Goal: Task Accomplishment & Management: Manage account settings

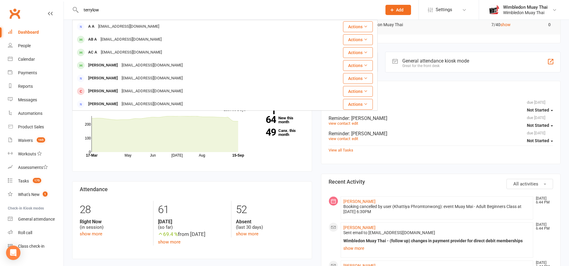
type input "terrylow"
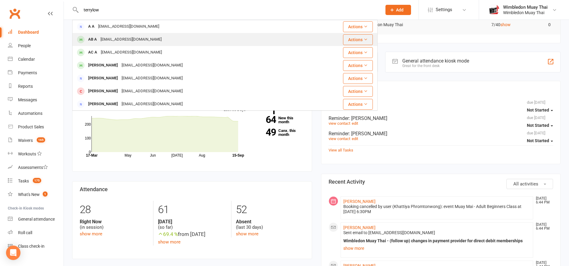
click at [105, 37] on div "[EMAIL_ADDRESS][DOMAIN_NAME]" at bounding box center [131, 39] width 65 height 9
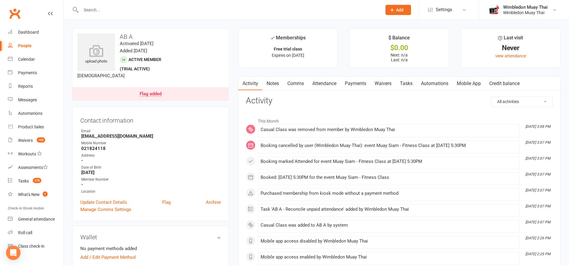
click at [475, 85] on link "Mobile App" at bounding box center [469, 84] width 32 height 14
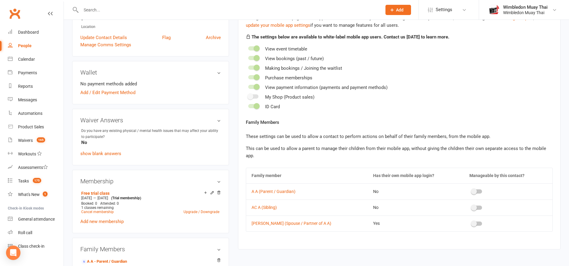
scroll to position [165, 0]
click at [220, 74] on h3 "Wallet" at bounding box center [150, 72] width 141 height 7
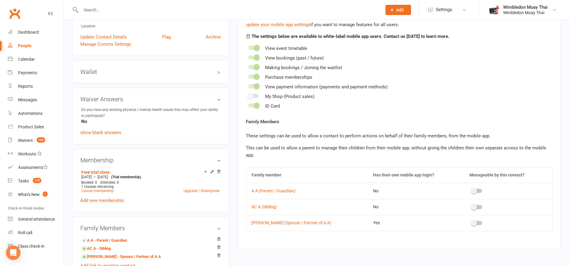
scroll to position [0, 0]
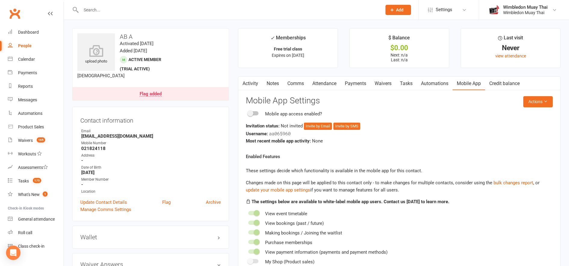
click at [509, 81] on link "Credit balance" at bounding box center [504, 84] width 39 height 14
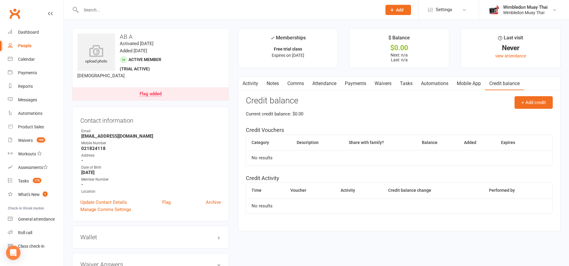
click at [440, 82] on link "Automations" at bounding box center [435, 84] width 36 height 14
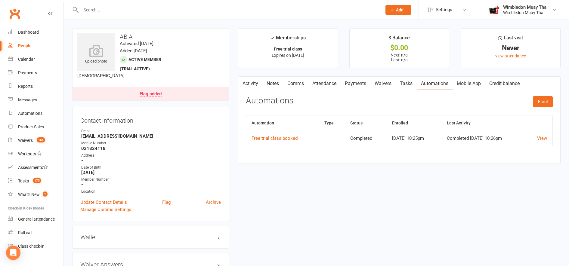
click at [292, 81] on link "Comms" at bounding box center [295, 84] width 25 height 14
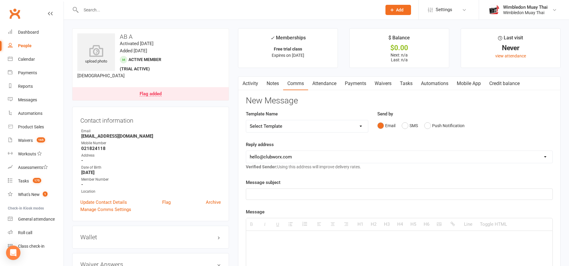
click at [363, 126] on select "Select Template [Email] Casual / close contact follow up [Email] Free trial - m…" at bounding box center [307, 126] width 122 height 12
select select "4"
click at [246, 120] on select "Select Template [Email] Casual / close contact follow up [Email] Free trial - m…" at bounding box center [307, 126] width 122 height 12
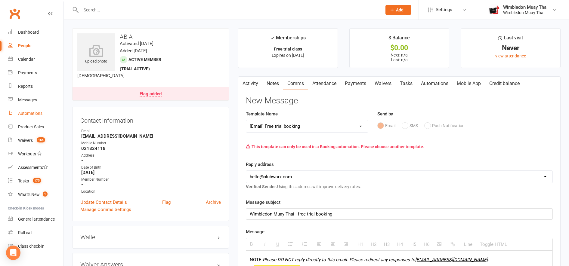
click at [37, 112] on div "Automations" at bounding box center [30, 113] width 24 height 5
select select "true"
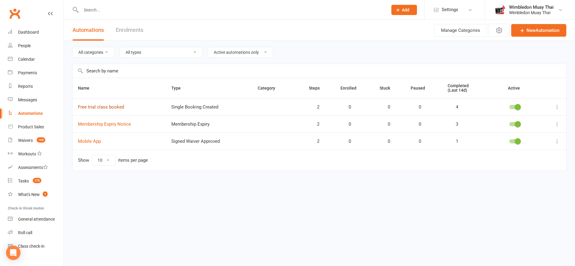
click at [105, 109] on link "Free trial class booked" at bounding box center [101, 106] width 46 height 5
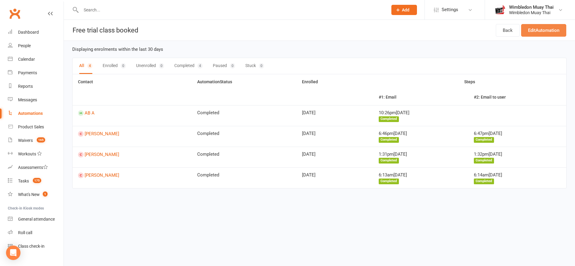
click at [554, 30] on link "Edit Automation" at bounding box center [543, 30] width 45 height 13
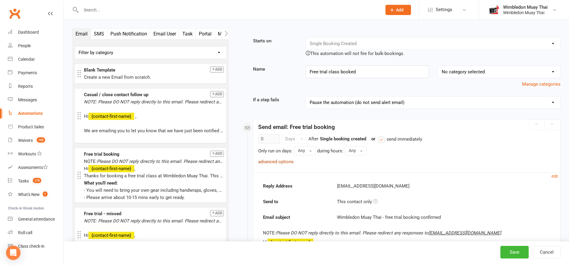
click at [279, 162] on link "advanced options" at bounding box center [276, 161] width 36 height 5
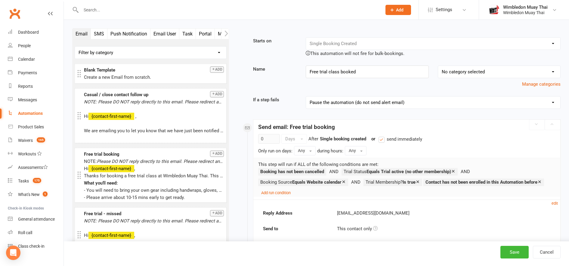
click at [537, 184] on icon at bounding box center [539, 182] width 5 height 5
click at [283, 195] on small "Add run condition" at bounding box center [275, 193] width 29 height 5
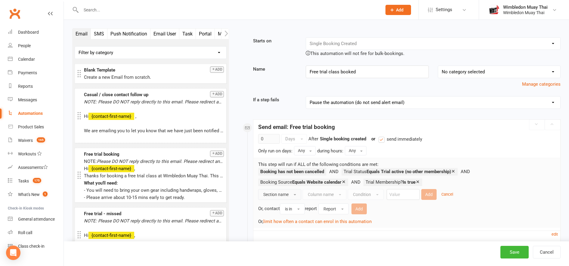
click at [283, 196] on span "Section name" at bounding box center [275, 194] width 25 height 5
click at [285, 243] on link "Booking" at bounding box center [290, 244] width 64 height 12
click at [323, 194] on span "Column name" at bounding box center [311, 194] width 26 height 5
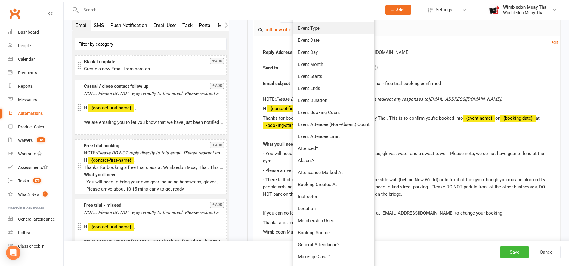
scroll to position [194, 0]
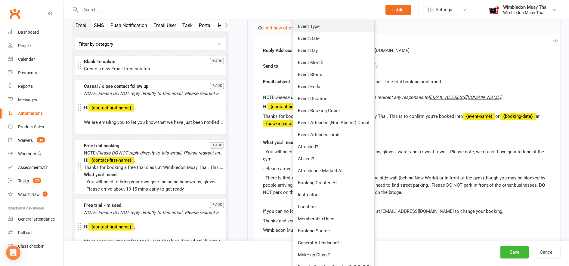
click at [323, 221] on span "Membership Used" at bounding box center [316, 218] width 36 height 5
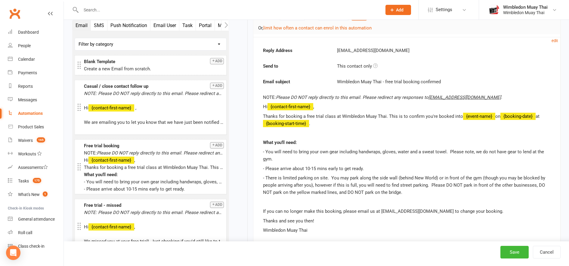
scroll to position [125, 0]
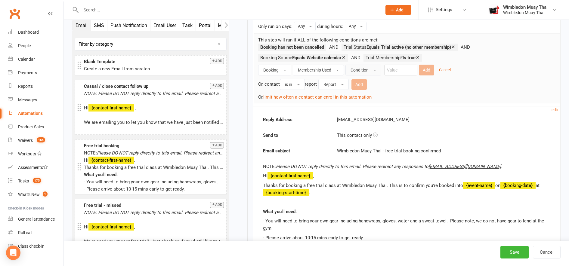
click at [359, 68] on span "Condition" at bounding box center [360, 70] width 18 height 5
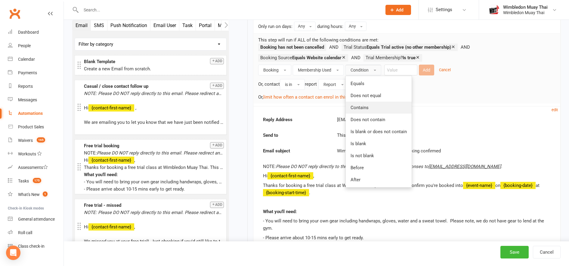
click at [360, 103] on link "Contains" at bounding box center [379, 108] width 66 height 12
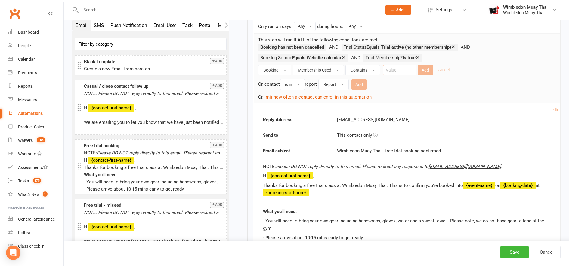
click at [399, 69] on input "text" at bounding box center [399, 70] width 33 height 11
type input "t"
type input "free trial"
click at [423, 71] on button "Add" at bounding box center [425, 70] width 15 height 11
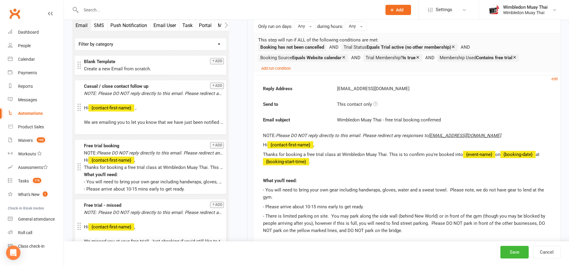
click at [345, 57] on icon at bounding box center [344, 57] width 5 height 5
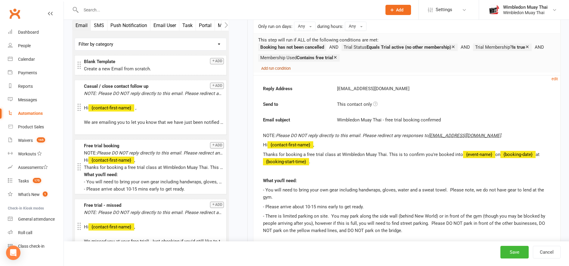
click at [285, 68] on small "Add run condition" at bounding box center [275, 68] width 29 height 5
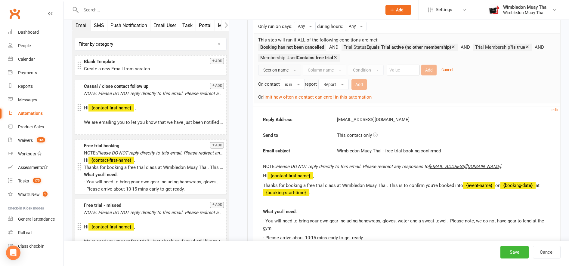
click at [279, 68] on span "Section name" at bounding box center [275, 70] width 25 height 5
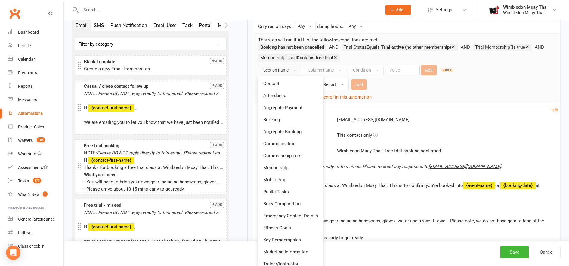
click at [386, 101] on div "This step will run if ALL of the following conditions are met: Booking has not …" at bounding box center [407, 68] width 306 height 70
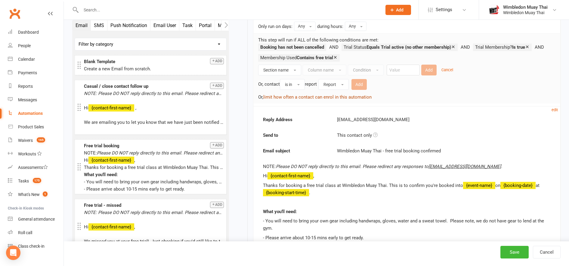
click at [359, 96] on button "limit how often a contact can enrol in this automation" at bounding box center [317, 97] width 108 height 7
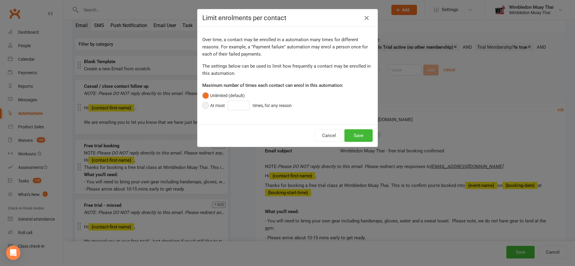
click at [217, 109] on button "At most times, for any reason" at bounding box center [248, 105] width 92 height 11
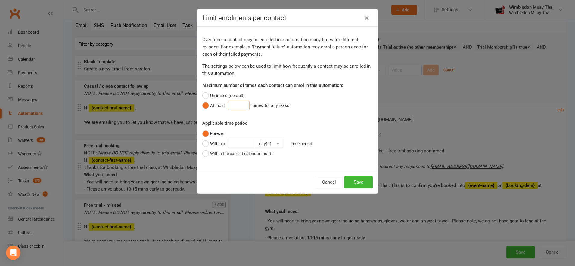
click at [240, 104] on input "number" at bounding box center [239, 106] width 22 height 10
type input "3"
click at [354, 185] on button "Save" at bounding box center [358, 182] width 28 height 13
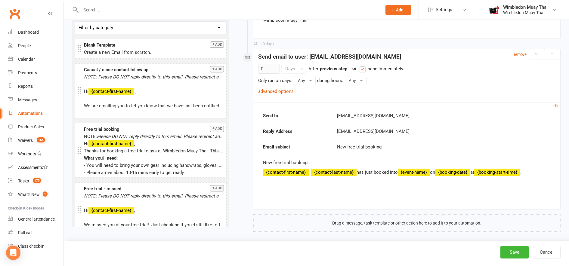
scroll to position [394, 0]
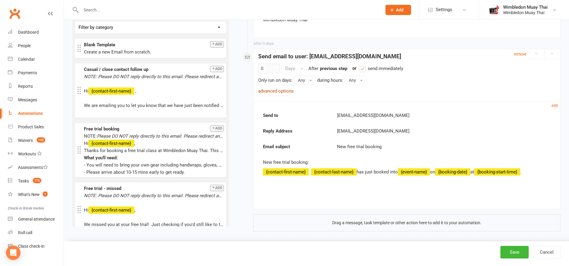
click at [274, 92] on link "advanced options" at bounding box center [276, 90] width 36 height 5
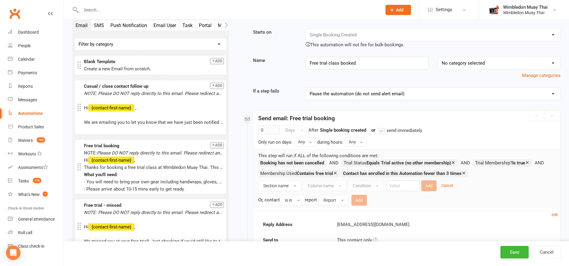
scroll to position [0, 0]
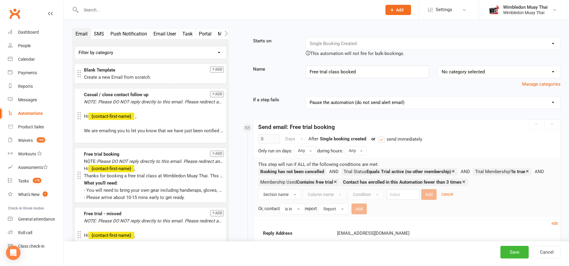
click at [224, 31] on icon "button" at bounding box center [226, 33] width 4 height 6
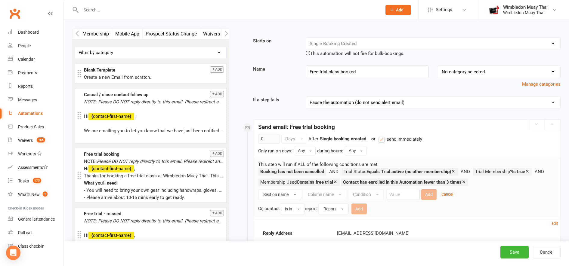
scroll to position [0, 135]
click at [224, 31] on icon "button" at bounding box center [226, 33] width 4 height 6
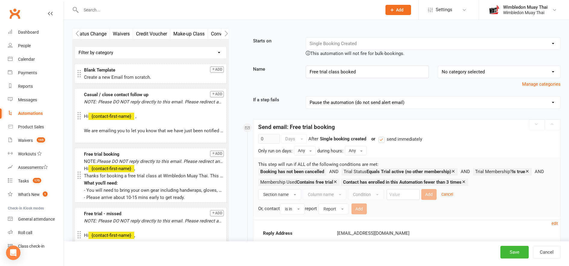
scroll to position [0, 271]
click at [224, 31] on icon "button" at bounding box center [226, 33] width 4 height 6
click at [207, 32] on button "Custom Field Change" at bounding box center [202, 34] width 51 height 11
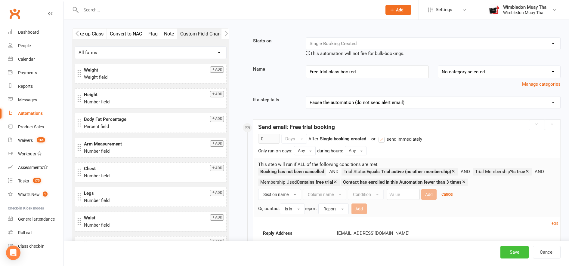
click at [512, 254] on button "Save" at bounding box center [514, 252] width 28 height 13
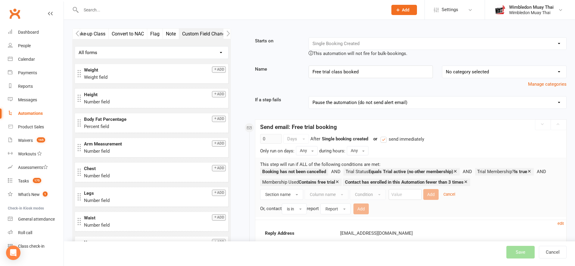
select select "true"
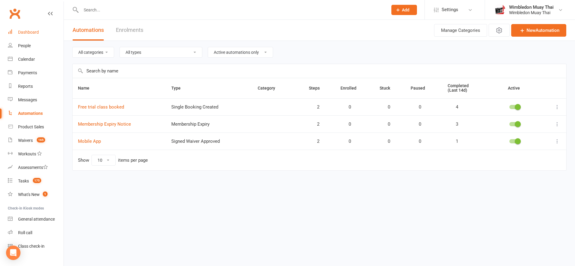
click at [29, 33] on div "Dashboard" at bounding box center [28, 32] width 21 height 5
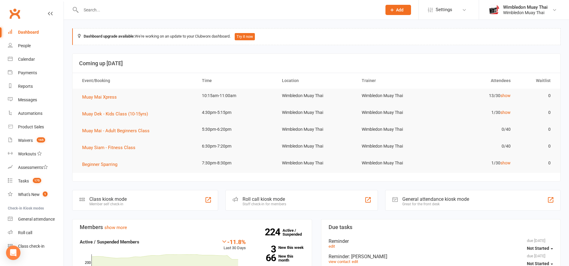
click at [22, 32] on div "Dashboard" at bounding box center [28, 32] width 21 height 5
click at [29, 100] on div "Messages" at bounding box center [27, 99] width 19 height 5
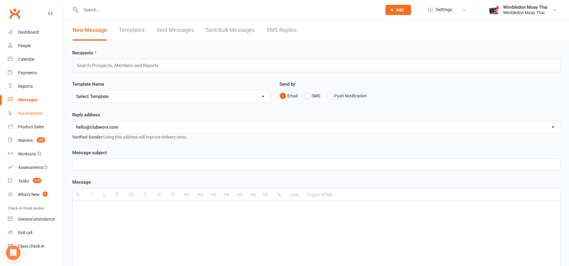
click at [26, 114] on div "Automations" at bounding box center [30, 113] width 24 height 5
select select "true"
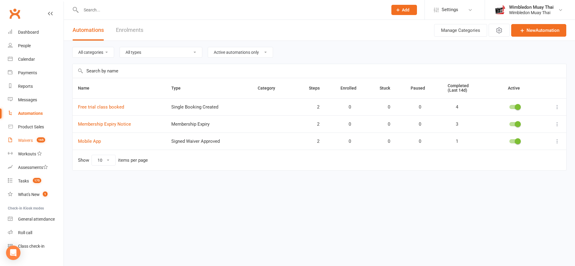
click at [27, 141] on div "Waivers" at bounding box center [25, 140] width 15 height 5
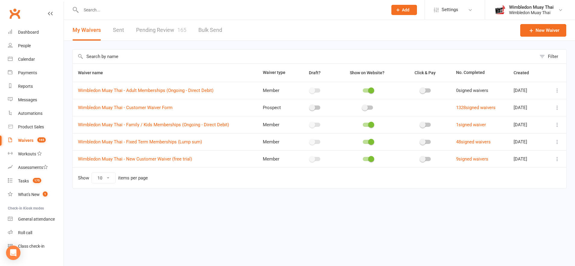
click at [162, 30] on link "Pending Review 165" at bounding box center [161, 30] width 50 height 21
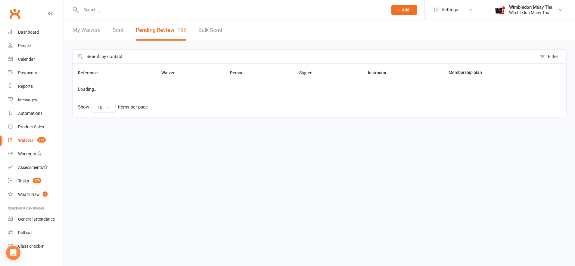
select select "100"
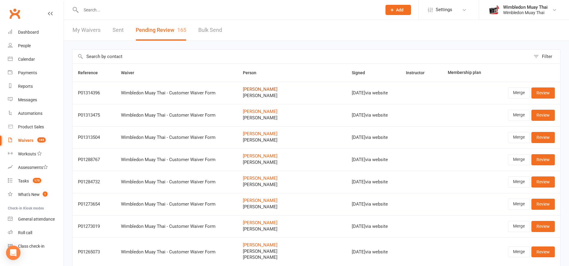
click at [258, 89] on link "[PERSON_NAME]" at bounding box center [292, 89] width 98 height 5
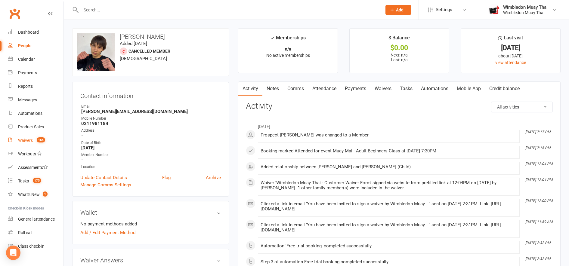
click at [29, 138] on div "Waivers" at bounding box center [25, 140] width 15 height 5
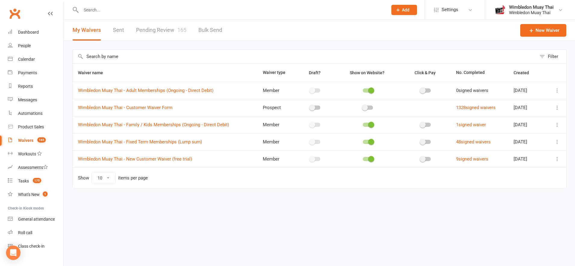
click at [175, 29] on link "Pending Review 165" at bounding box center [161, 30] width 50 height 21
select select "100"
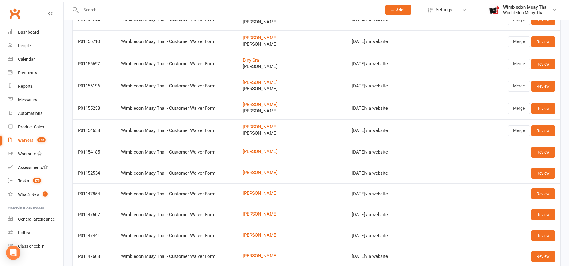
scroll to position [2024, 0]
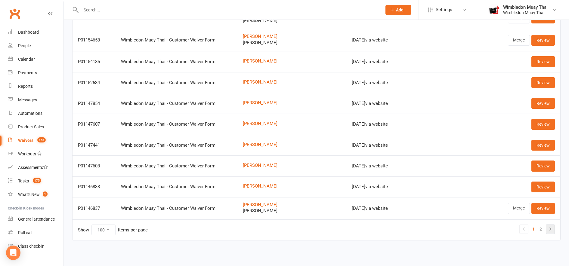
click at [553, 231] on icon at bounding box center [550, 229] width 7 height 7
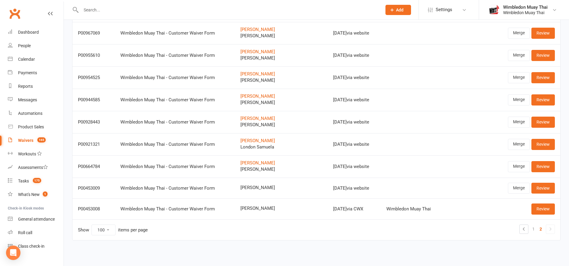
scroll to position [1301, 0]
click at [542, 212] on link "Review" at bounding box center [542, 209] width 23 height 11
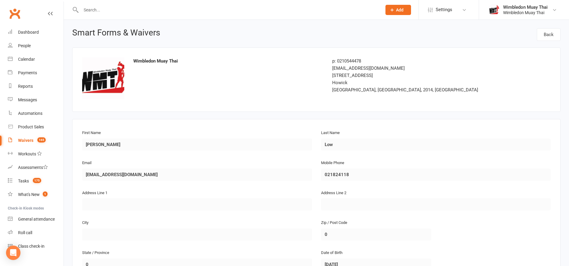
scroll to position [404, 0]
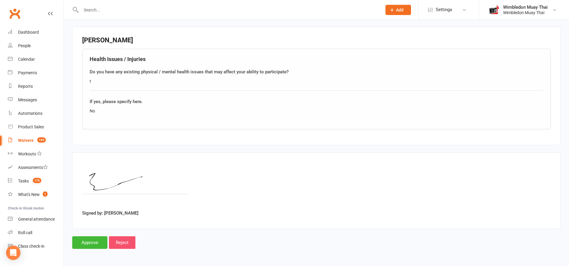
click at [125, 243] on input "Reject" at bounding box center [122, 243] width 26 height 13
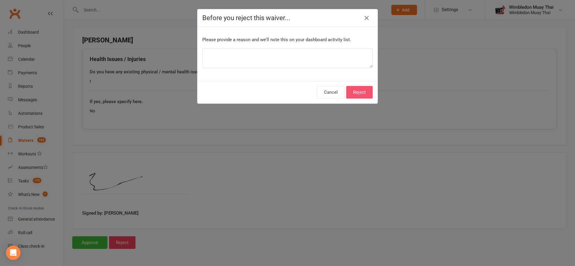
click at [362, 90] on button "Reject" at bounding box center [359, 92] width 26 height 13
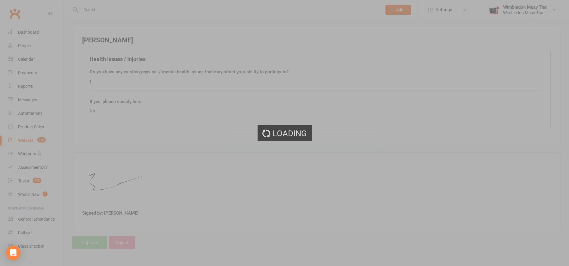
select select "100"
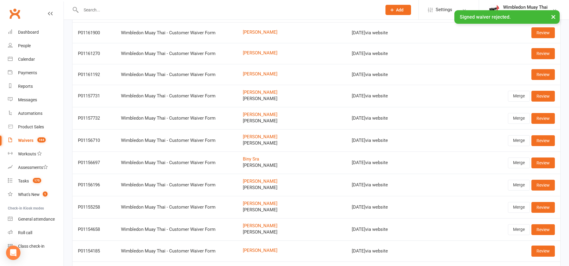
scroll to position [2024, 0]
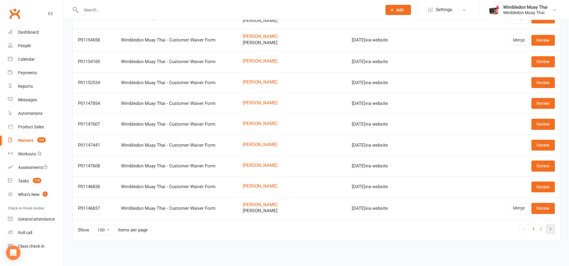
click at [550, 228] on icon at bounding box center [550, 229] width 7 height 7
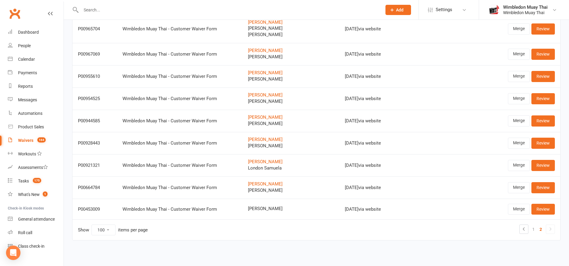
scroll to position [1280, 0]
click at [545, 208] on link "Review" at bounding box center [542, 209] width 23 height 11
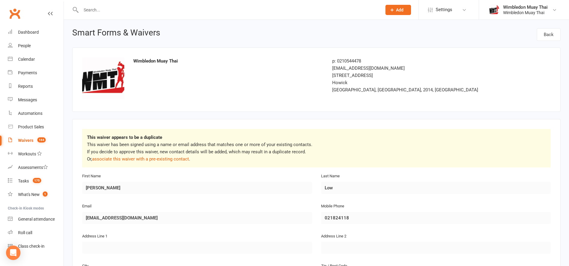
scroll to position [40, 0]
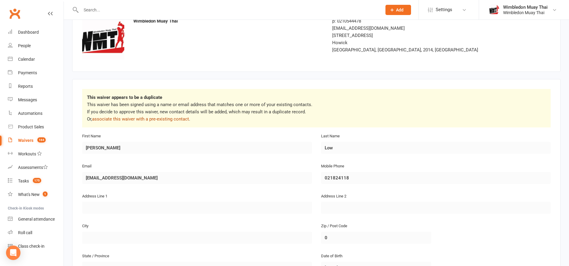
click at [175, 118] on link "associate this waiver with a pre-existing contact" at bounding box center [140, 118] width 97 height 5
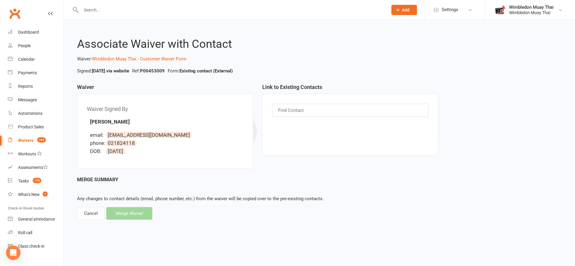
click at [293, 112] on input "text" at bounding box center [291, 111] width 28 height 8
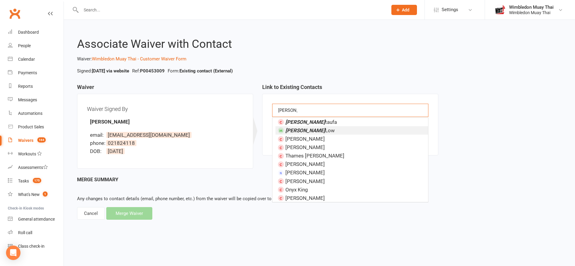
type input "[PERSON_NAME]"
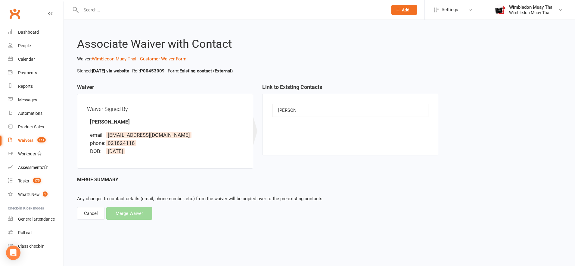
click at [188, 224] on div "Associate Waiver with Contact Waiver: Wimbledon Muay Thai - Customer Waiver For…" at bounding box center [319, 125] width 511 height 210
click at [94, 212] on div "Cancel" at bounding box center [91, 213] width 28 height 13
select select "100"
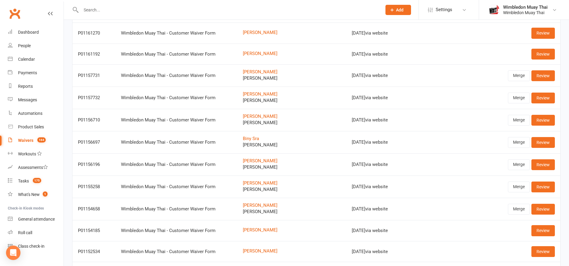
scroll to position [2024, 0]
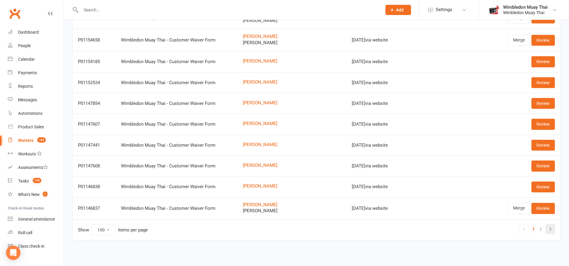
click at [551, 232] on icon at bounding box center [550, 229] width 7 height 7
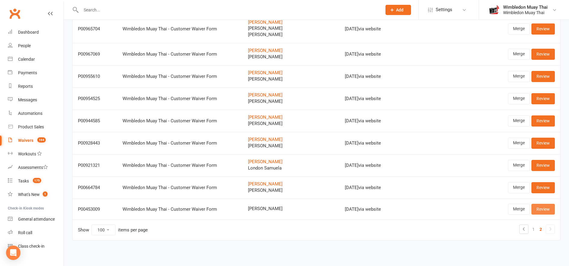
click at [547, 210] on link "Review" at bounding box center [542, 209] width 23 height 11
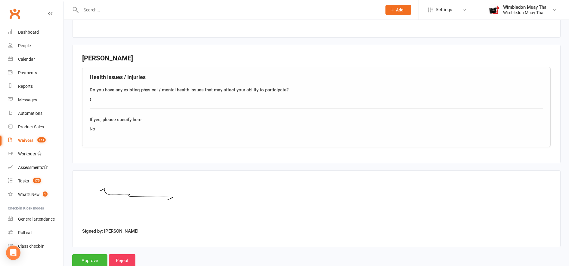
scroll to position [447, 0]
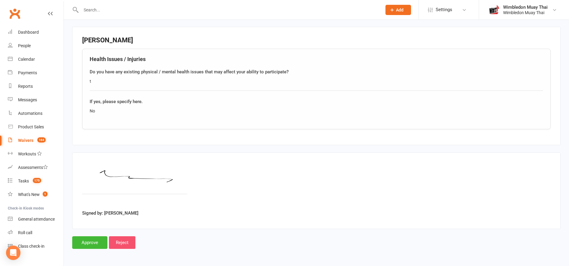
click at [124, 242] on input "Reject" at bounding box center [122, 243] width 26 height 13
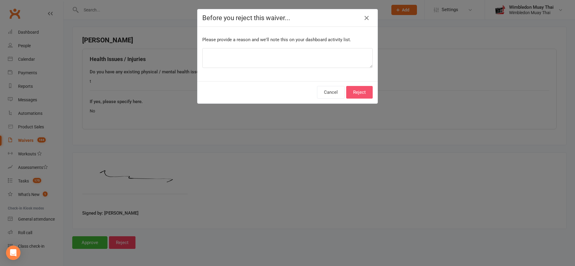
click at [362, 90] on button "Reject" at bounding box center [359, 92] width 26 height 13
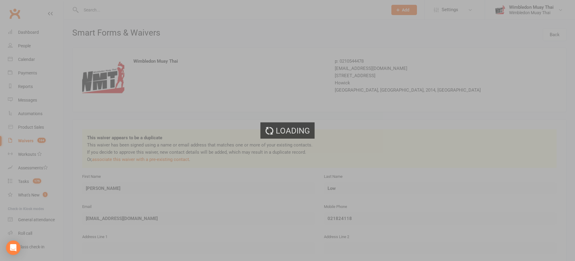
select select "100"
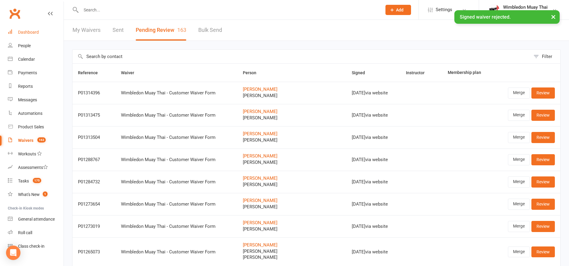
click at [27, 31] on div "Dashboard" at bounding box center [28, 32] width 21 height 5
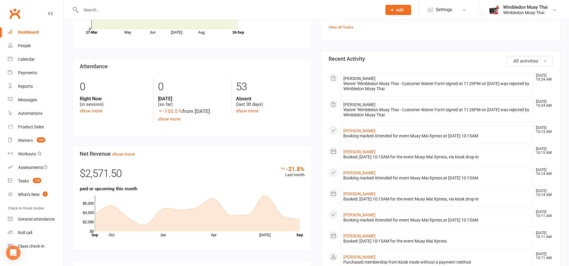
scroll to position [262, 0]
click at [29, 141] on div "Waivers" at bounding box center [25, 140] width 15 height 5
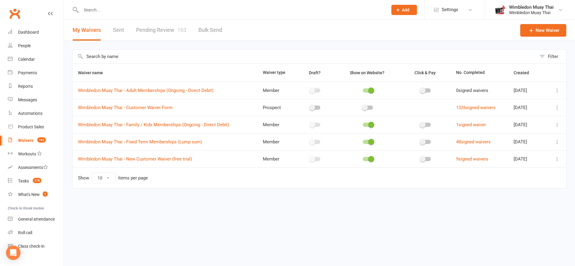
click at [146, 32] on link "Pending Review 163" at bounding box center [161, 30] width 50 height 21
select select "100"
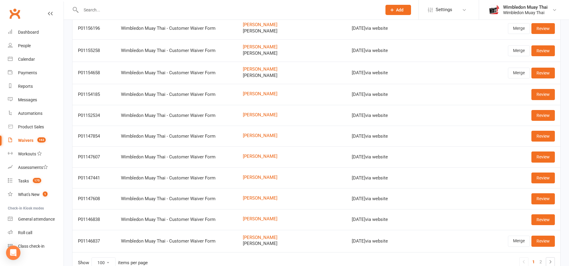
scroll to position [2024, 0]
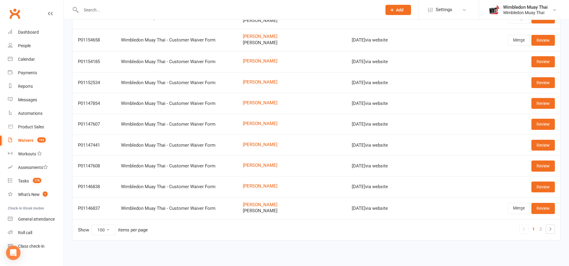
click at [555, 231] on td "Show 10 25 50 100 items per page 1 2" at bounding box center [317, 230] width 488 height 21
click at [554, 231] on link at bounding box center [550, 229] width 8 height 8
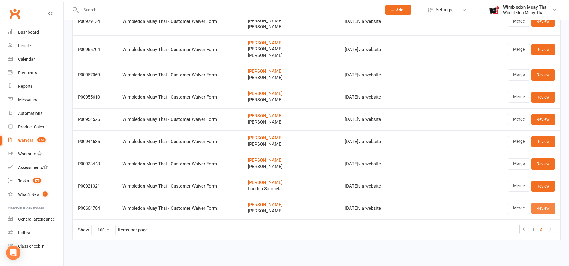
click at [541, 208] on link "Review" at bounding box center [542, 208] width 23 height 11
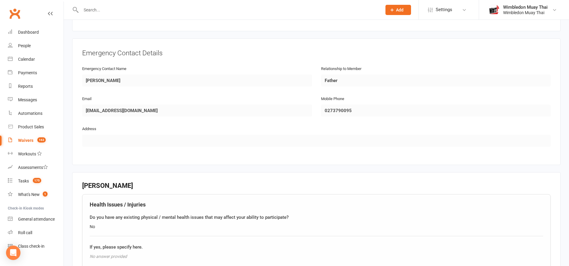
scroll to position [676, 0]
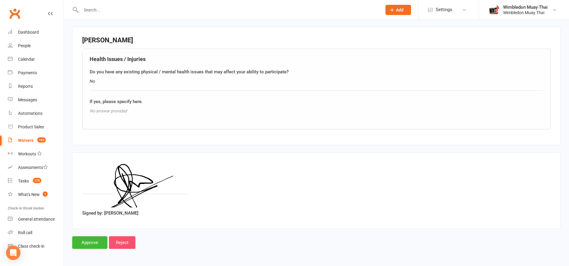
click at [125, 245] on input "Reject" at bounding box center [122, 243] width 26 height 13
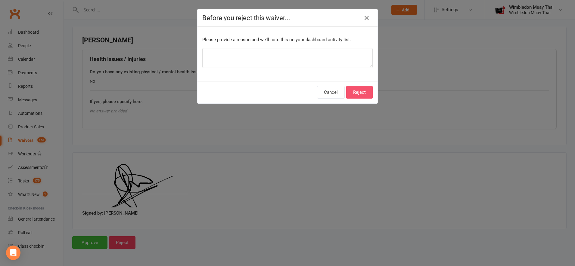
click at [363, 91] on button "Reject" at bounding box center [359, 92] width 26 height 13
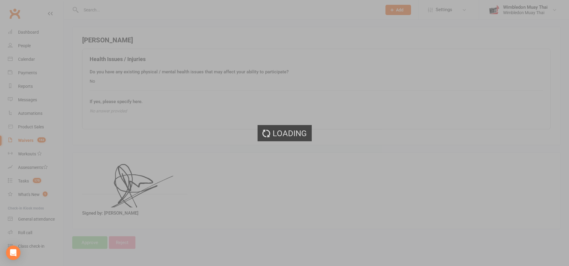
select select "100"
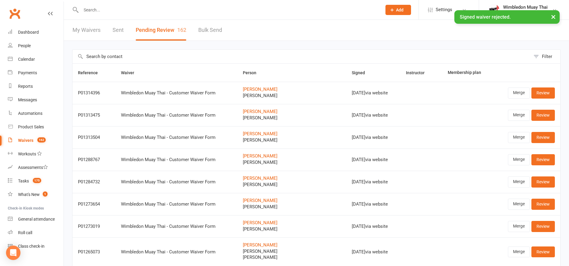
click at [95, 9] on input "text" at bounding box center [228, 10] width 298 height 8
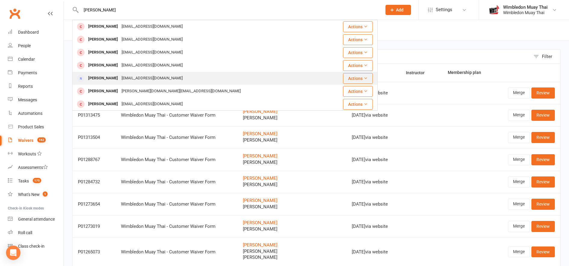
type input "[PERSON_NAME]"
click at [104, 77] on div "[PERSON_NAME]" at bounding box center [102, 78] width 33 height 9
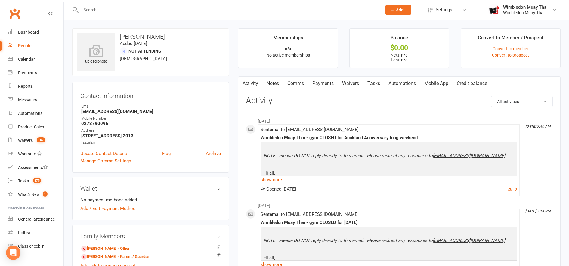
click at [357, 83] on link "Waivers" at bounding box center [350, 84] width 25 height 14
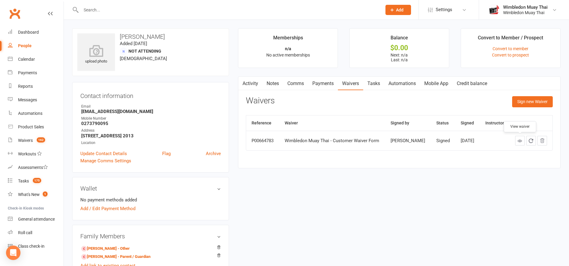
click at [521, 142] on icon at bounding box center [520, 141] width 5 height 5
click at [244, 80] on button "button" at bounding box center [242, 84] width 8 height 14
click at [250, 82] on link "Activity" at bounding box center [250, 84] width 24 height 14
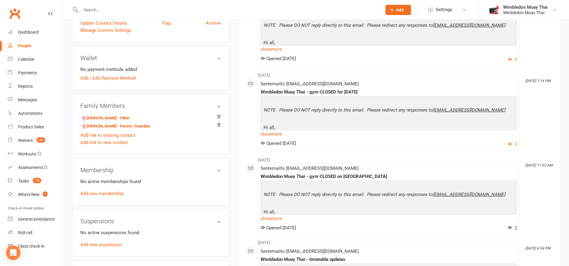
scroll to position [131, 0]
click at [110, 116] on link "[PERSON_NAME] - Other" at bounding box center [105, 118] width 48 height 6
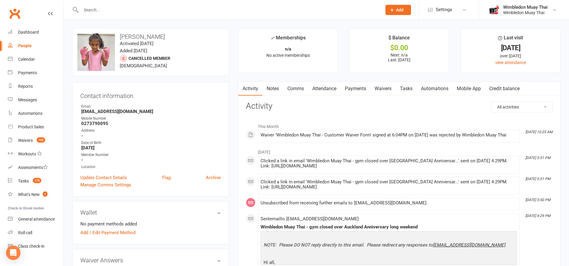
click at [387, 91] on link "Waivers" at bounding box center [382, 89] width 25 height 14
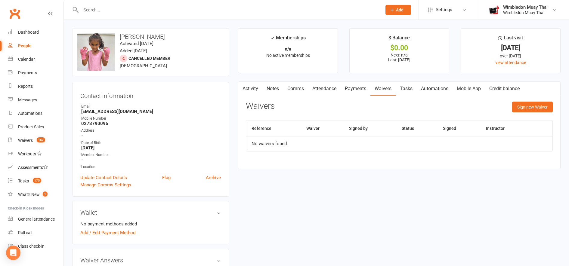
click at [243, 89] on icon "button" at bounding box center [242, 88] width 4 height 6
click at [252, 89] on link "Activity" at bounding box center [250, 89] width 24 height 14
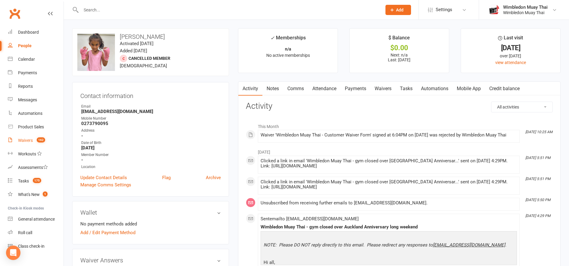
click at [24, 138] on link "Waivers 162" at bounding box center [36, 141] width 56 height 14
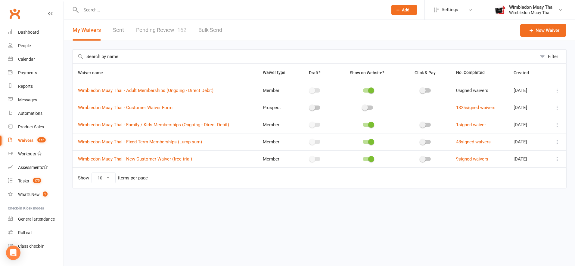
click at [165, 32] on link "Pending Review 162" at bounding box center [161, 30] width 50 height 21
select select "100"
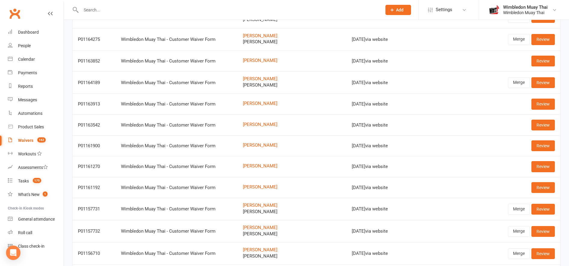
scroll to position [2024, 0]
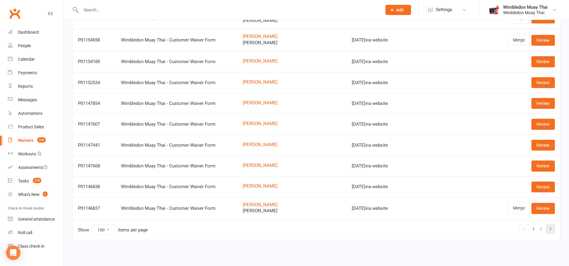
click at [551, 228] on icon at bounding box center [550, 229] width 7 height 7
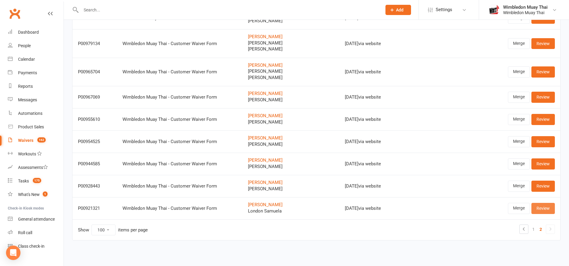
click at [545, 213] on link "Review" at bounding box center [542, 208] width 23 height 11
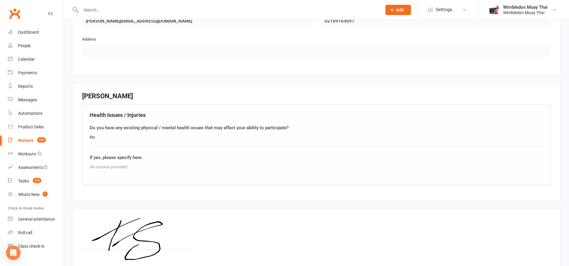
scroll to position [676, 0]
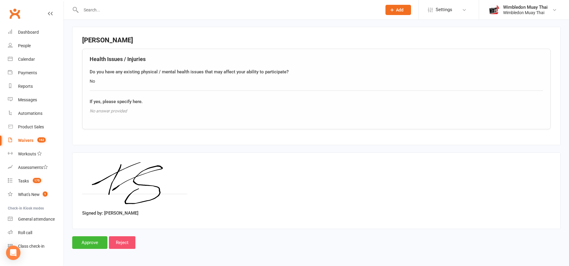
click at [127, 242] on input "Reject" at bounding box center [122, 243] width 26 height 13
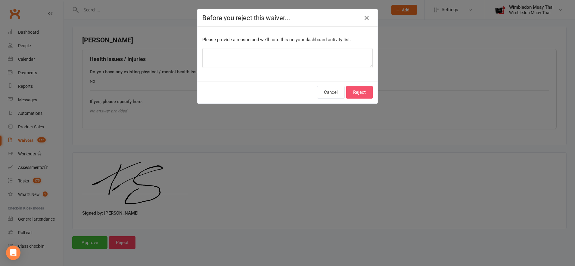
click at [361, 90] on button "Reject" at bounding box center [359, 92] width 26 height 13
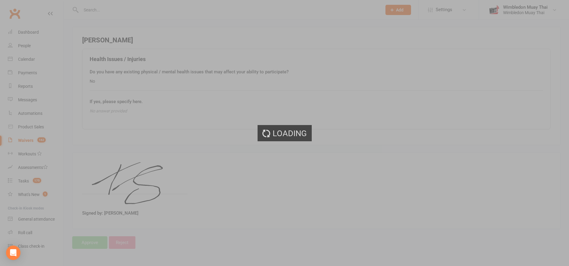
select select "100"
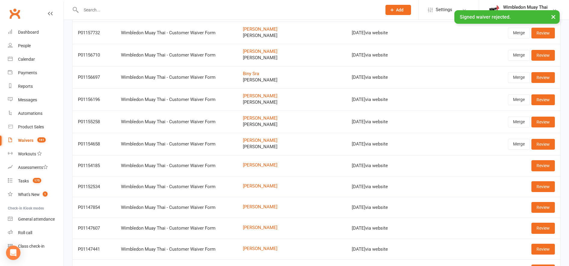
scroll to position [2024, 0]
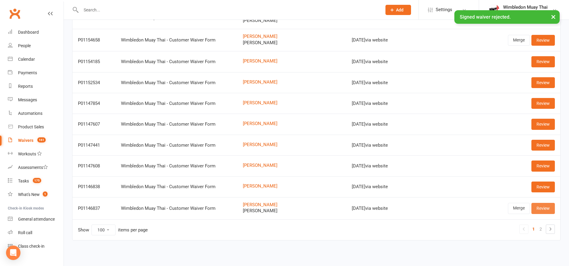
click at [545, 208] on link "Review" at bounding box center [542, 208] width 23 height 11
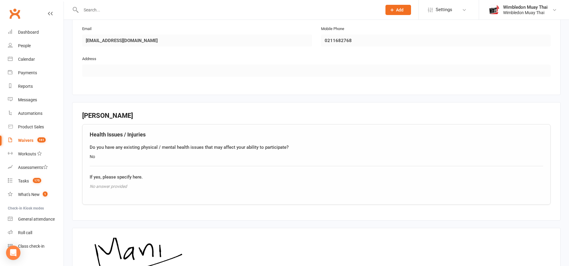
scroll to position [632, 0]
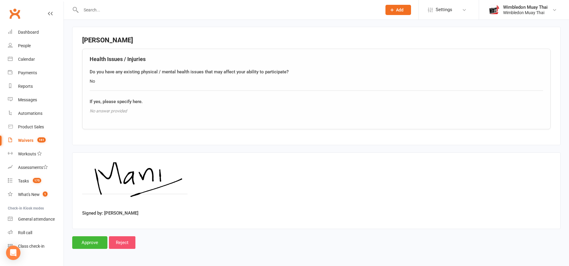
click at [128, 240] on input "Reject" at bounding box center [122, 243] width 26 height 13
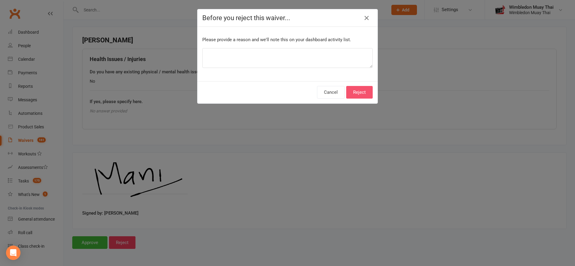
click at [361, 92] on button "Reject" at bounding box center [359, 92] width 26 height 13
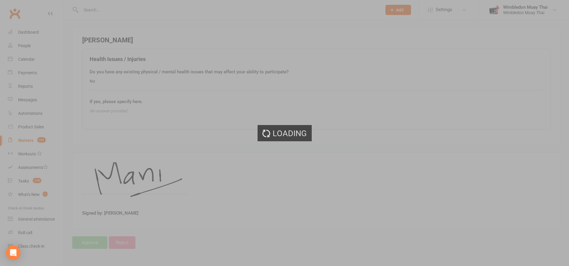
select select "100"
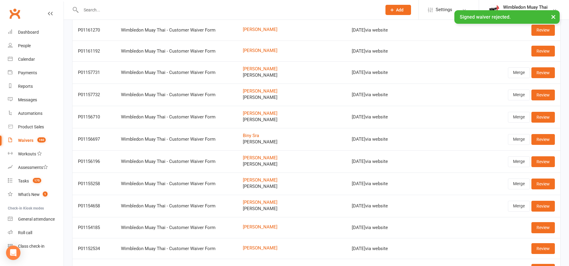
scroll to position [2024, 0]
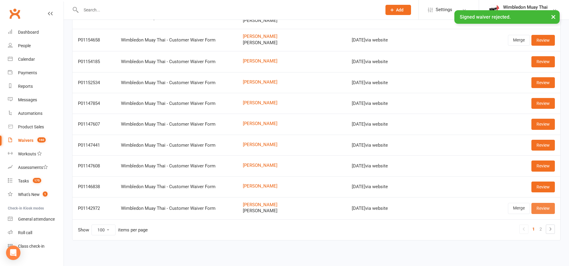
click at [548, 208] on link "Review" at bounding box center [542, 208] width 23 height 11
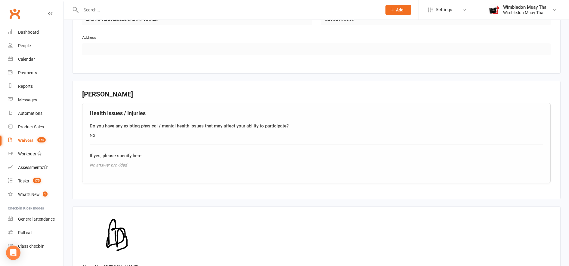
scroll to position [676, 0]
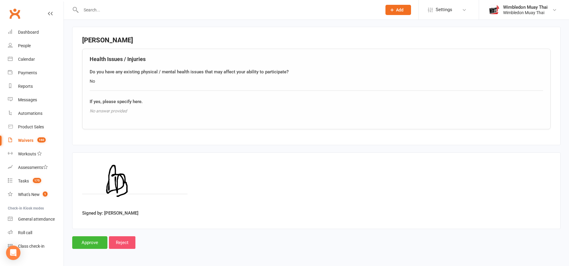
click at [127, 242] on input "Reject" at bounding box center [122, 243] width 26 height 13
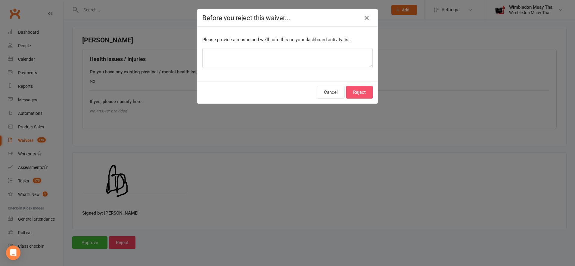
click at [361, 95] on button "Reject" at bounding box center [359, 92] width 26 height 13
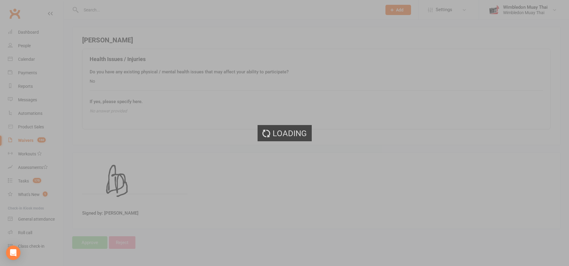
select select "100"
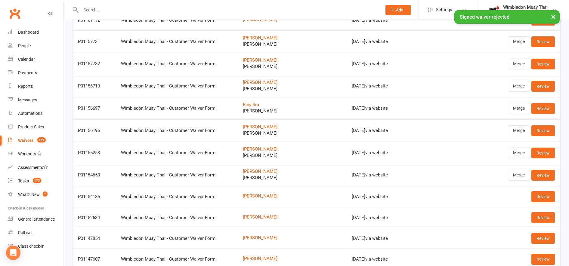
scroll to position [2023, 0]
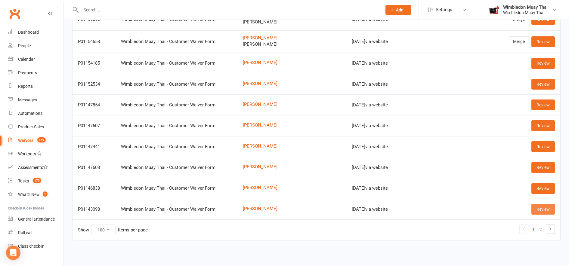
click at [538, 210] on link "Review" at bounding box center [542, 209] width 23 height 11
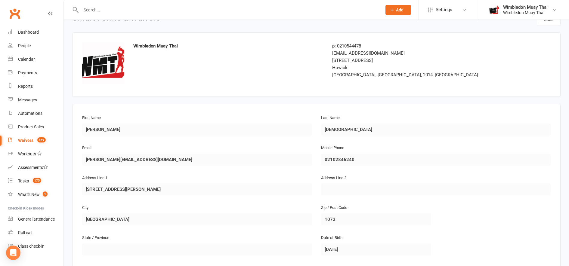
scroll to position [15, 0]
click at [93, 12] on input "text" at bounding box center [228, 10] width 298 height 8
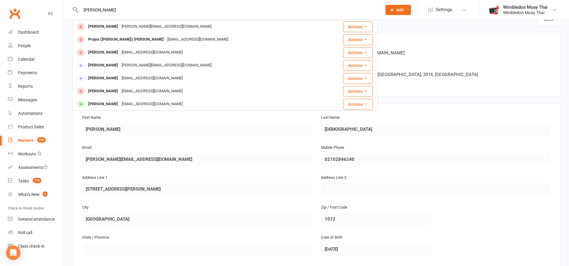
type input "[PERSON_NAME]"
click at [78, 183] on div "Address Line [STREET_ADDRESS][PERSON_NAME]" at bounding box center [197, 189] width 239 height 30
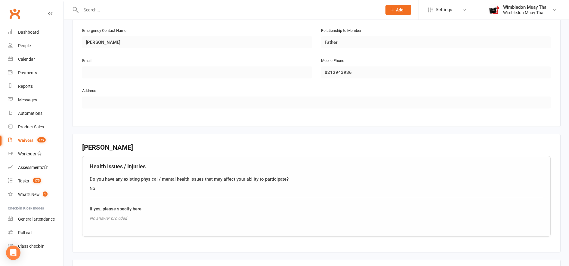
scroll to position [404, 0]
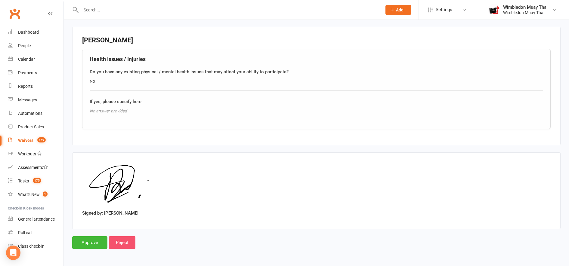
click at [128, 244] on input "Reject" at bounding box center [122, 243] width 26 height 13
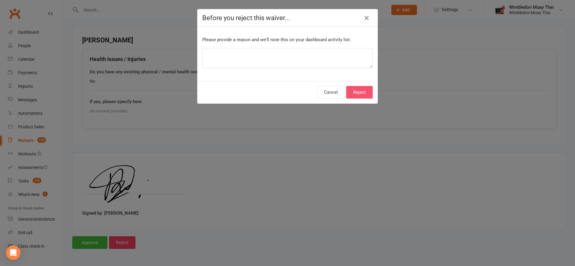
click at [352, 89] on button "Reject" at bounding box center [359, 92] width 26 height 13
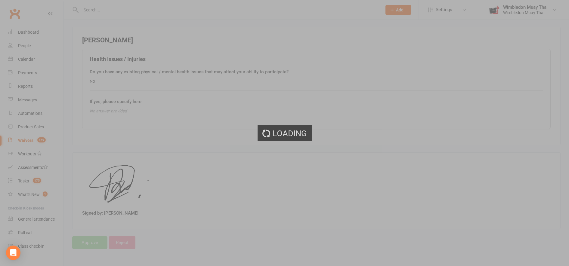
select select "100"
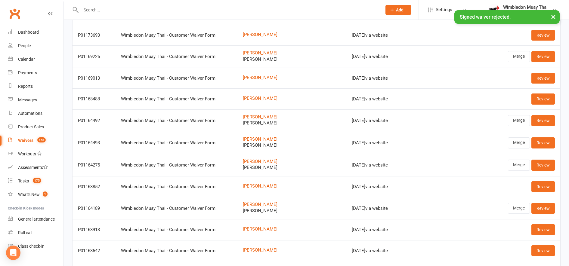
scroll to position [2024, 0]
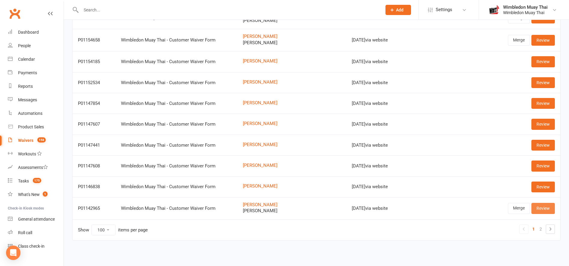
click at [551, 209] on link "Review" at bounding box center [542, 208] width 23 height 11
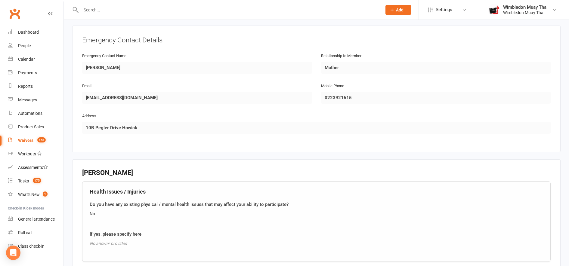
scroll to position [632, 0]
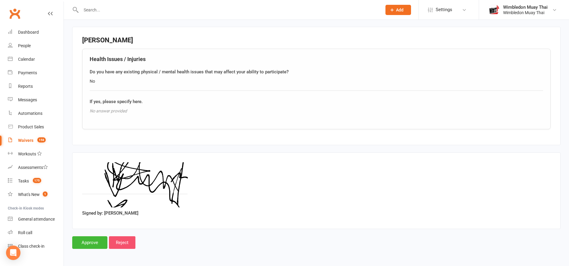
click at [128, 243] on input "Reject" at bounding box center [122, 243] width 26 height 13
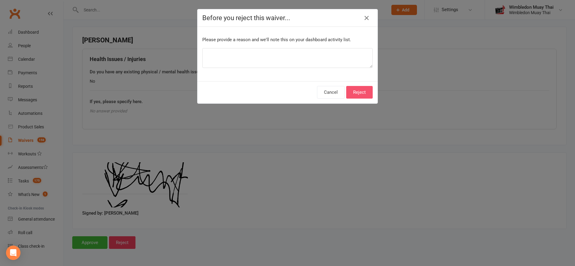
click at [361, 98] on button "Reject" at bounding box center [359, 92] width 26 height 13
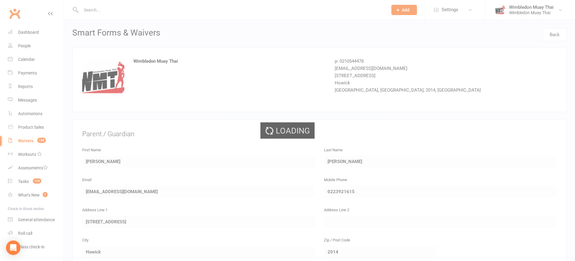
select select "100"
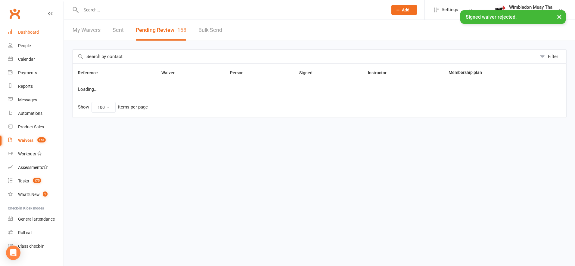
click at [36, 32] on div "Dashboard" at bounding box center [28, 32] width 21 height 5
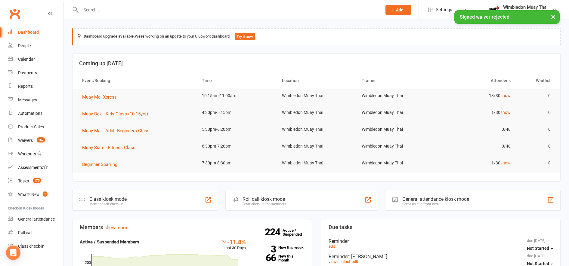
click at [504, 95] on link "show" at bounding box center [505, 95] width 10 height 5
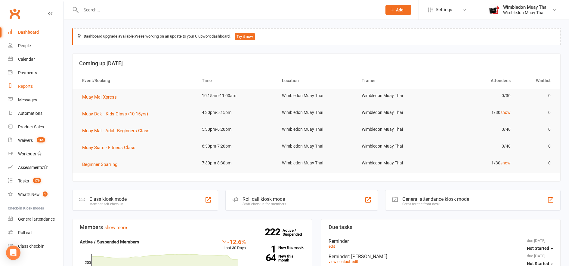
click at [24, 89] on link "Reports" at bounding box center [36, 87] width 56 height 14
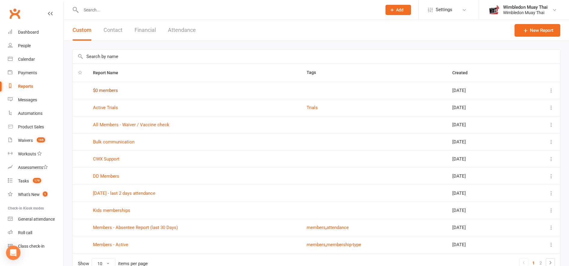
click at [107, 90] on link "$0 members" at bounding box center [105, 90] width 25 height 5
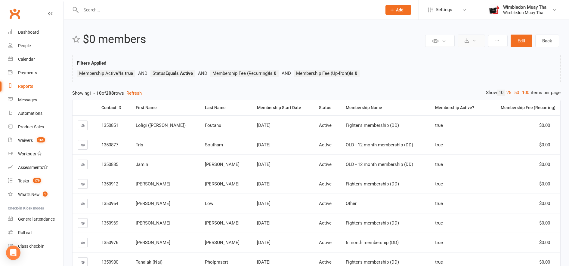
click at [480, 40] on button at bounding box center [471, 41] width 27 height 13
click at [470, 52] on link "Export to CSV" at bounding box center [453, 55] width 63 height 12
